Goal: Check status

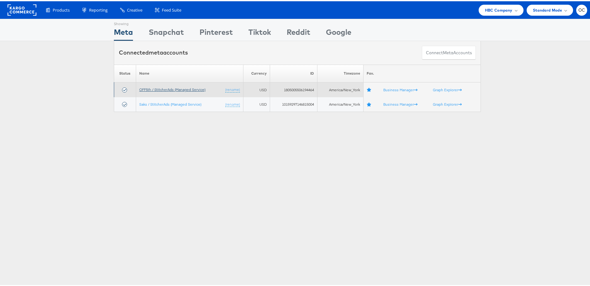
click at [164, 87] on link "OFF5th / StitcherAds (Managed Service)" at bounding box center [172, 88] width 66 height 5
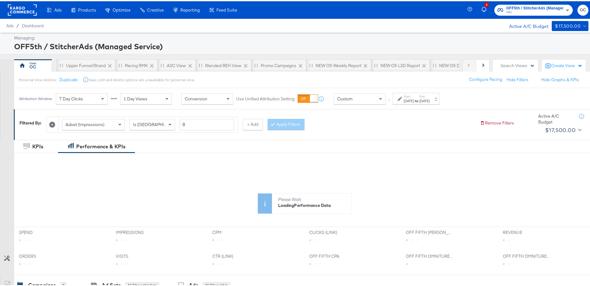
click at [375, 104] on div "Attribution Window: 7 Day Clicks 1 Day Views Conversion Use Unified Attribution…" at bounding box center [230, 97] width 433 height 21
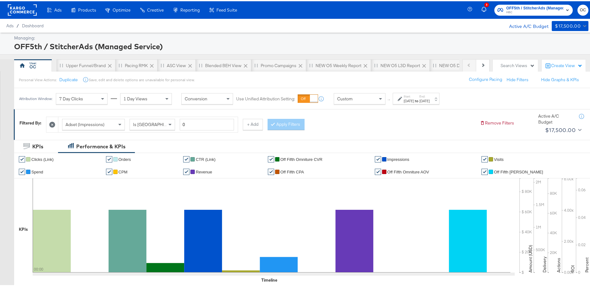
click at [371, 102] on div "Custom" at bounding box center [359, 97] width 51 height 11
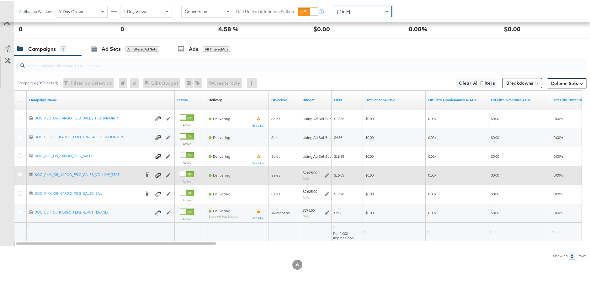
scroll to position [297, 0]
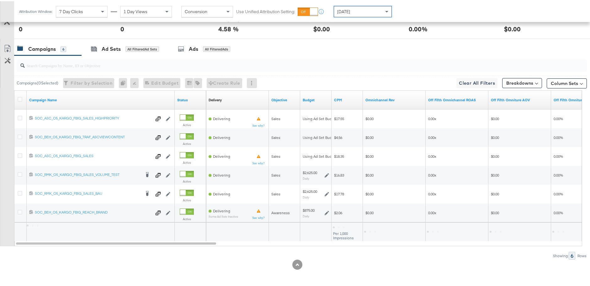
click at [350, 10] on span "Yesterday" at bounding box center [343, 11] width 13 height 6
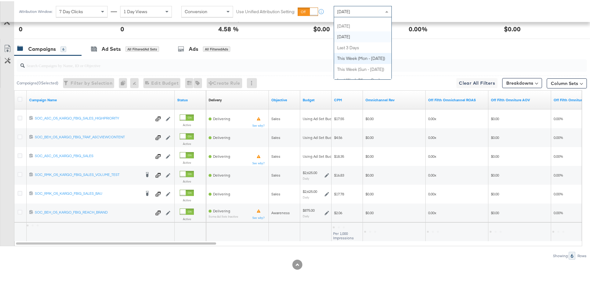
scroll to position [0, 0]
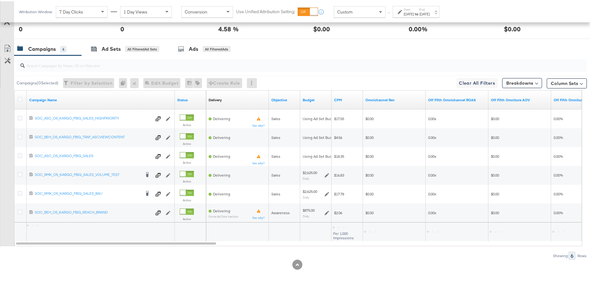
click at [417, 16] on div "Start: Aug 10th 2025 to End: Aug 10th 2025" at bounding box center [416, 11] width 47 height 12
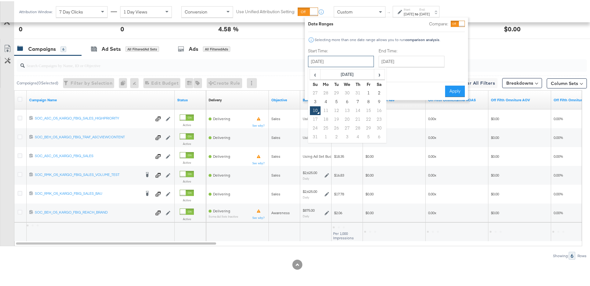
click at [351, 63] on input "August 10th 2025" at bounding box center [341, 60] width 66 height 11
click at [368, 99] on td "8" at bounding box center [368, 100] width 11 height 9
type input "August 8th 2025"
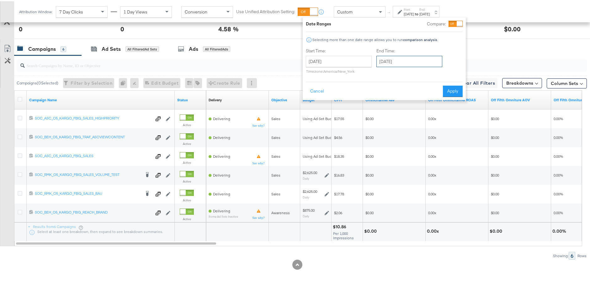
click at [424, 64] on input "August 10th 2025" at bounding box center [409, 60] width 66 height 11
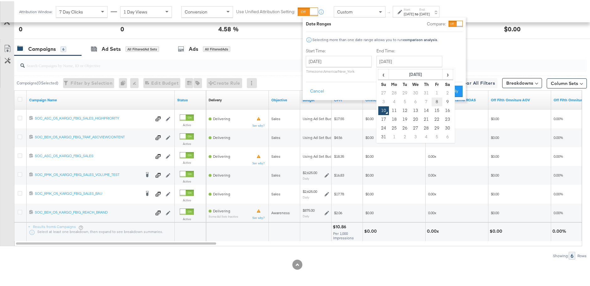
click at [432, 97] on td "8" at bounding box center [437, 100] width 11 height 9
type input "August 8th 2025"
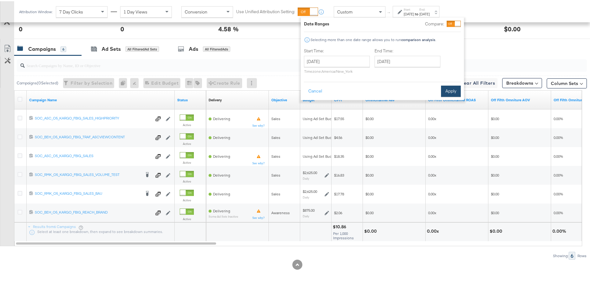
click at [445, 94] on button "Apply" at bounding box center [451, 89] width 20 height 11
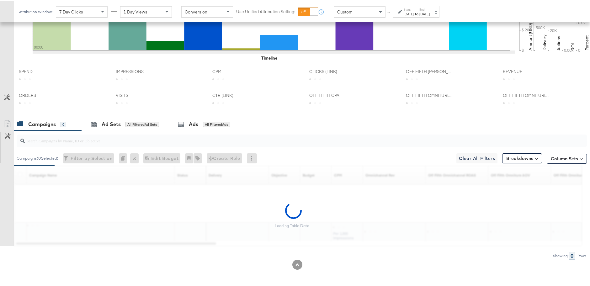
scroll to position [297, 0]
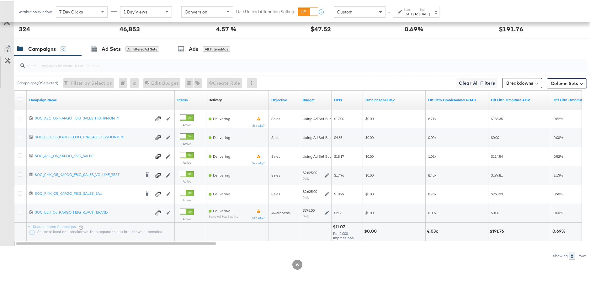
click at [429, 9] on div "Start: Aug 8th 2025 to End: Aug 8th 2025" at bounding box center [417, 10] width 26 height 9
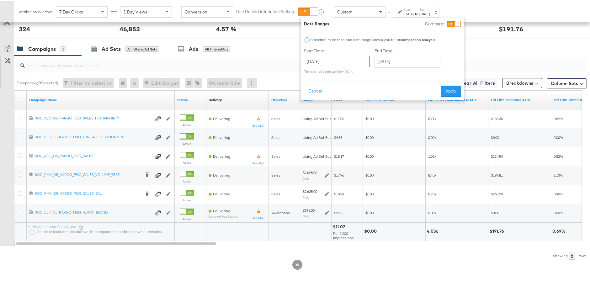
click at [342, 61] on input "August 8th 2025" at bounding box center [337, 60] width 66 height 11
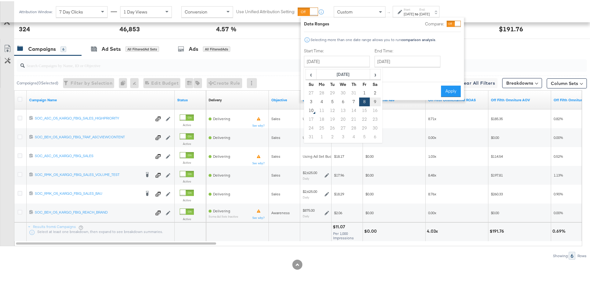
click at [377, 102] on td "9" at bounding box center [375, 100] width 11 height 9
type input "August 9th 2025"
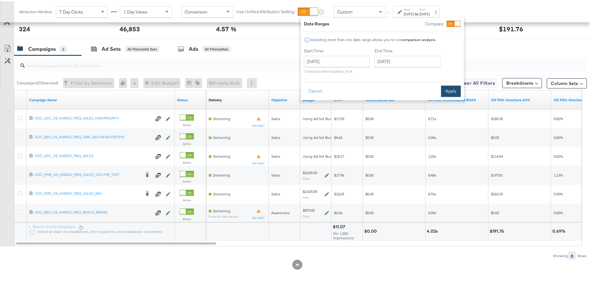
click at [448, 93] on button "Apply" at bounding box center [451, 89] width 20 height 11
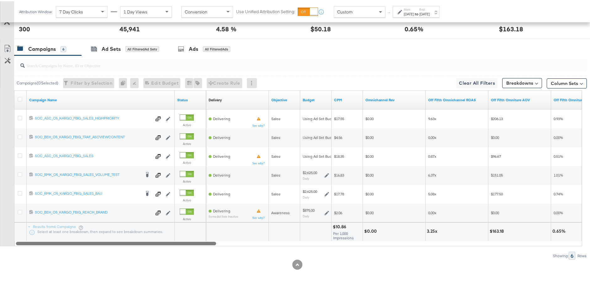
drag, startPoint x: 197, startPoint y: 243, endPoint x: 178, endPoint y: 245, distance: 18.9
click at [178, 245] on div "Campaigns ( 0 Selected) Filter by Selection Filter 0 campaigns 0 Rename 0 campa…" at bounding box center [293, 156] width 587 height 204
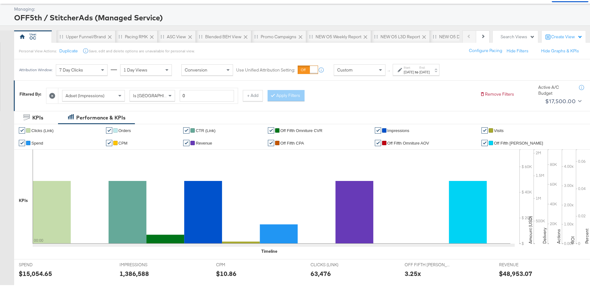
scroll to position [0, 0]
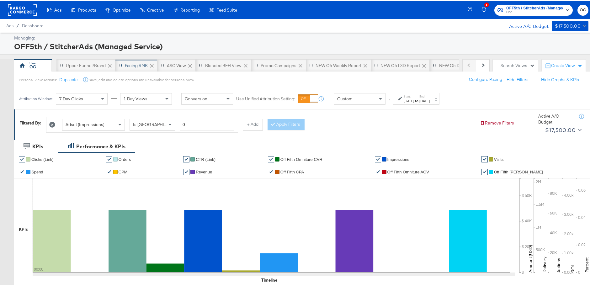
click at [139, 67] on div "Pacing RMK" at bounding box center [136, 64] width 42 height 13
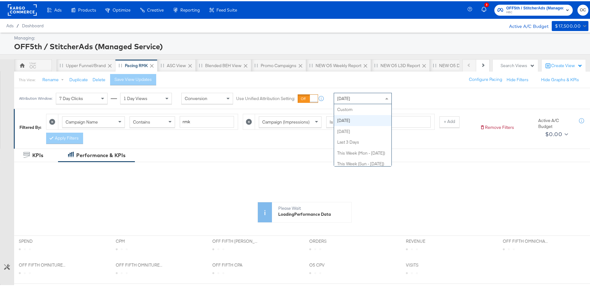
click at [353, 98] on div "Today" at bounding box center [362, 97] width 57 height 11
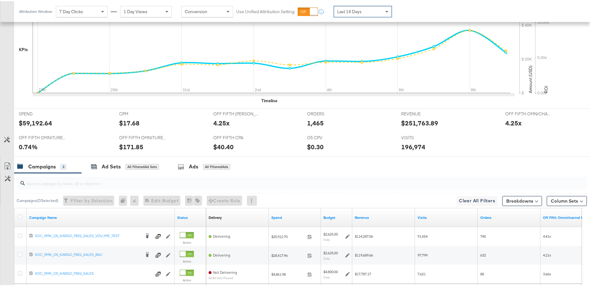
scroll to position [250, 0]
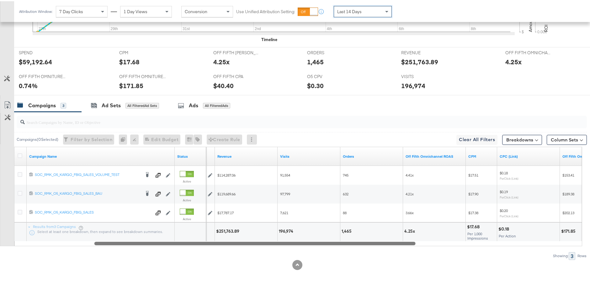
drag, startPoint x: 295, startPoint y: 244, endPoint x: 370, endPoint y: 245, distance: 75.3
click at [370, 245] on div "Campaigns ( 0 Selected) Filter by Selection Filter 0 campaigns 0 Rename 0 campa…" at bounding box center [293, 185] width 587 height 148
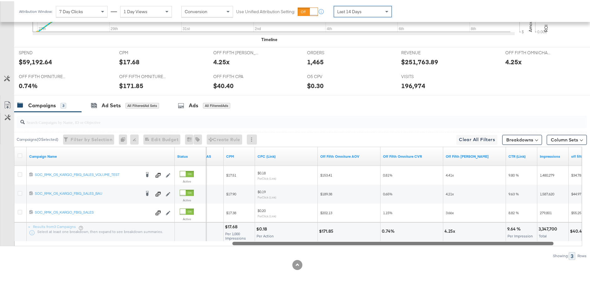
drag, startPoint x: 350, startPoint y: 244, endPoint x: 488, endPoint y: 260, distance: 138.9
click at [487, 258] on div "Campaigns ( 0 Selected) Filter by Selection Filter 0 campaigns 0 Rename 0 campa…" at bounding box center [293, 185] width 587 height 148
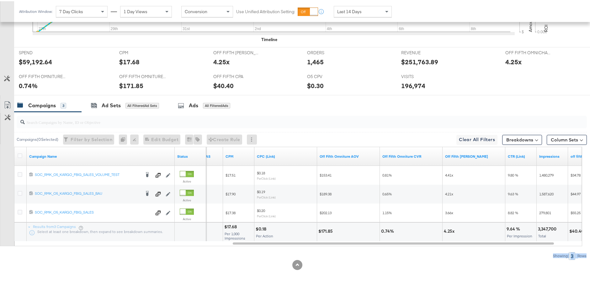
drag, startPoint x: 488, startPoint y: 260, endPoint x: 513, endPoint y: 251, distance: 26.2
click at [513, 251] on div "KPIs Performance & KPIs Customize KPIs ✔ Orders ✔ Off Fifth Omniture CVR ✔ Visi…" at bounding box center [297, 92] width 595 height 388
click at [478, 259] on div at bounding box center [297, 264] width 595 height 10
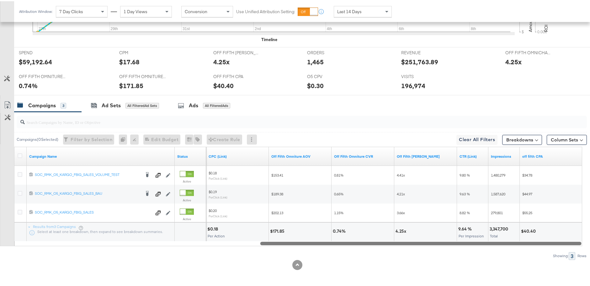
drag, startPoint x: 491, startPoint y: 243, endPoint x: 540, endPoint y: 246, distance: 49.3
click at [540, 246] on div "Campaigns ( 0 Selected) Filter by Selection Filter 0 campaigns 0 Rename 0 campa…" at bounding box center [293, 185] width 587 height 148
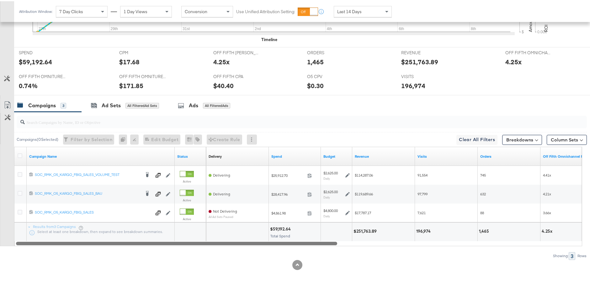
drag, startPoint x: 499, startPoint y: 244, endPoint x: 178, endPoint y: 251, distance: 320.7
click at [178, 251] on div "Campaigns ( 0 Selected) Filter by Selection Filter 0 campaigns 0 Rename 0 campa…" at bounding box center [293, 185] width 587 height 148
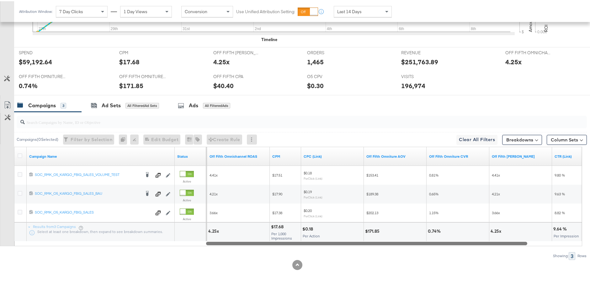
drag, startPoint x: 309, startPoint y: 243, endPoint x: 499, endPoint y: 245, distance: 189.5
click at [499, 245] on div at bounding box center [366, 241] width 321 height 5
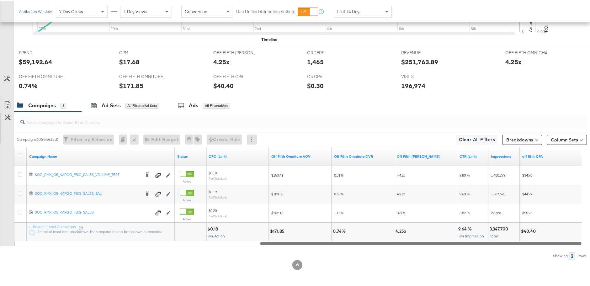
drag, startPoint x: 421, startPoint y: 242, endPoint x: 503, endPoint y: 245, distance: 81.6
click at [503, 245] on div "Campaigns ( 0 Selected) Filter by Selection Filter 0 campaigns 0 Rename 0 campa…" at bounding box center [293, 185] width 587 height 148
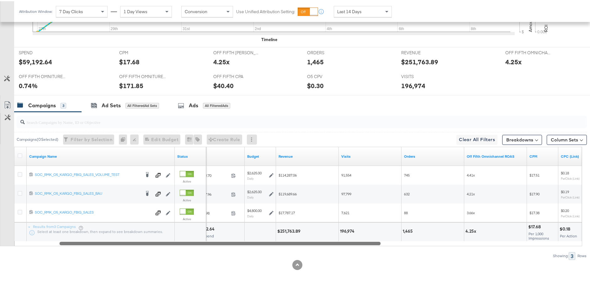
drag, startPoint x: 489, startPoint y: 244, endPoint x: 289, endPoint y: 252, distance: 200.0
click at [289, 252] on div "Campaigns ( 0 Selected) Filter by Selection Filter 0 campaigns 0 Rename 0 campa…" at bounding box center [293, 185] width 587 height 148
